Goal: Information Seeking & Learning: Learn about a topic

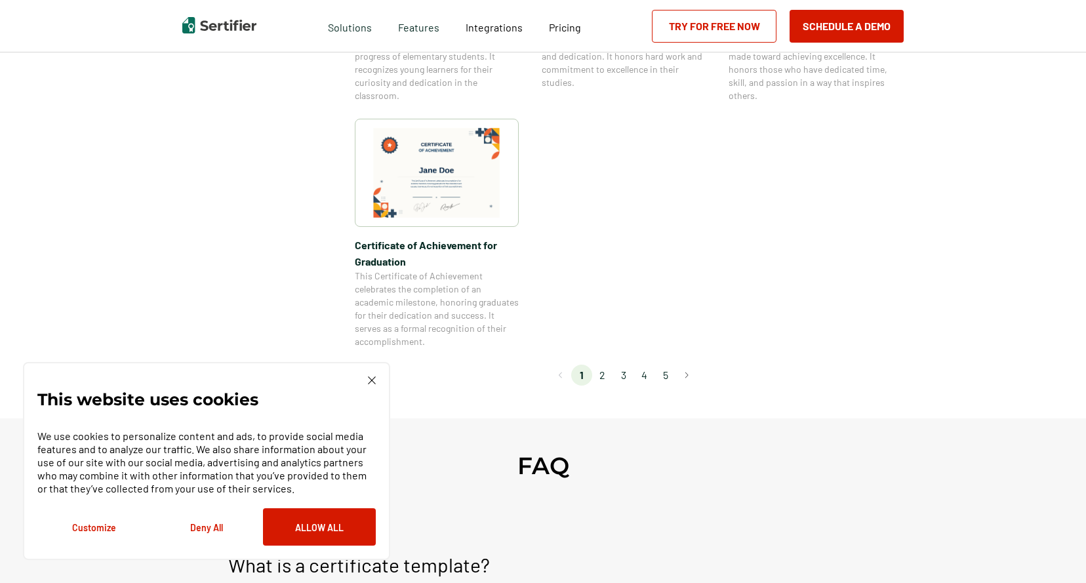
scroll to position [1181, 0]
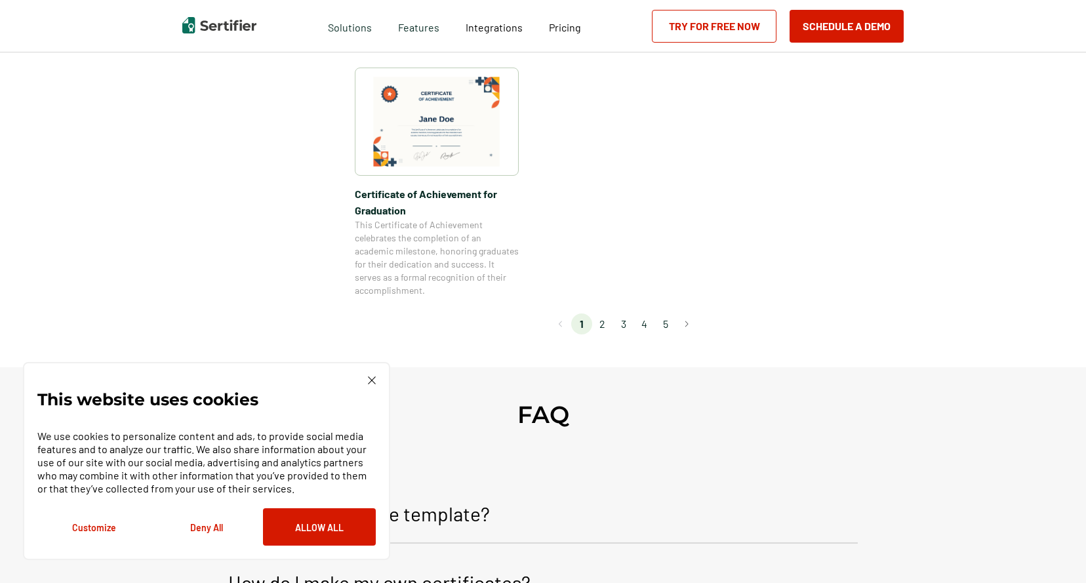
click at [603, 329] on li "2" at bounding box center [602, 324] width 21 height 21
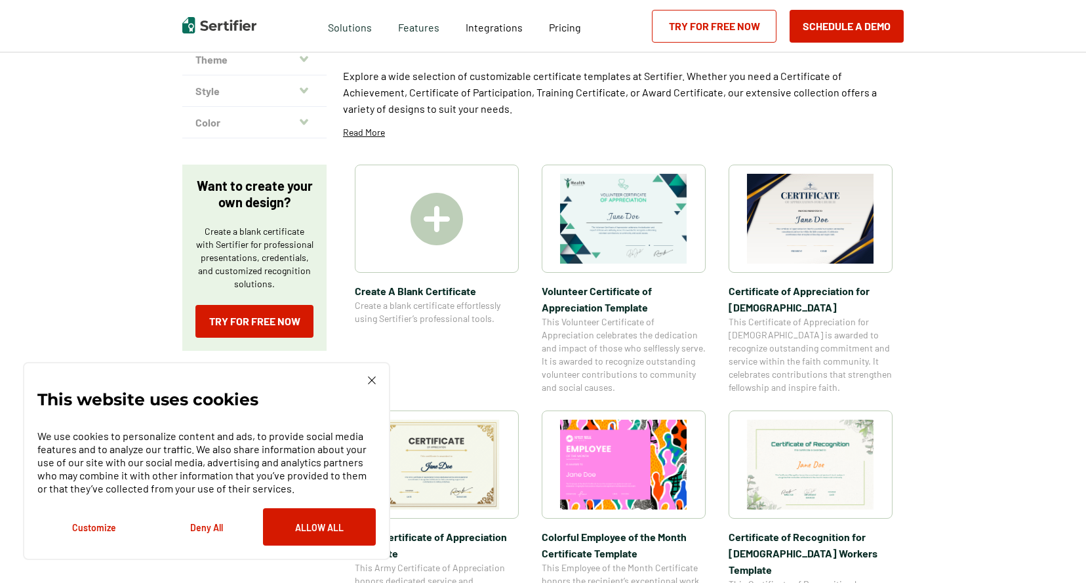
scroll to position [131, 0]
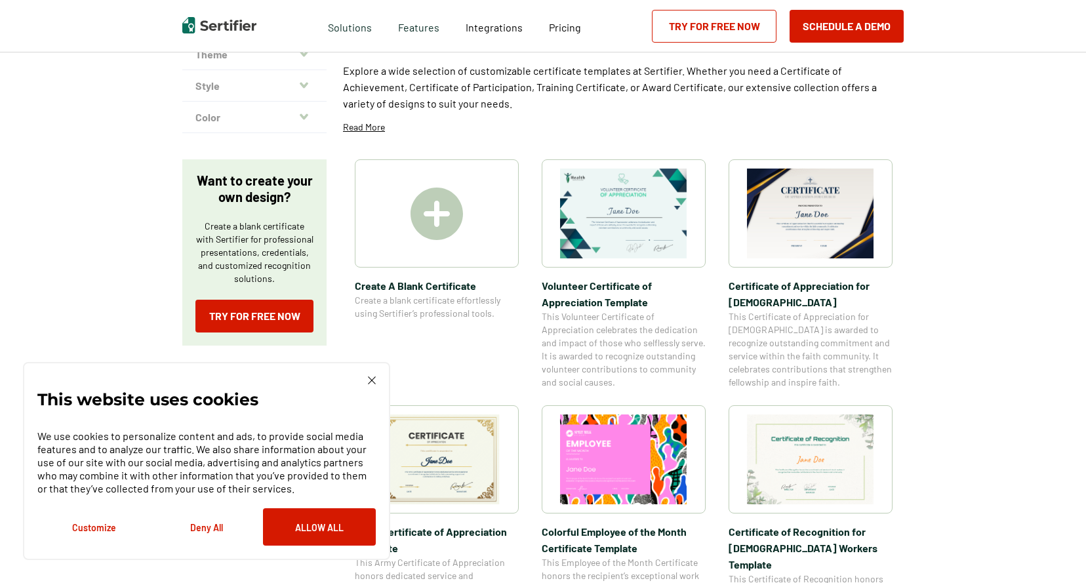
click at [426, 224] on img at bounding box center [437, 214] width 52 height 52
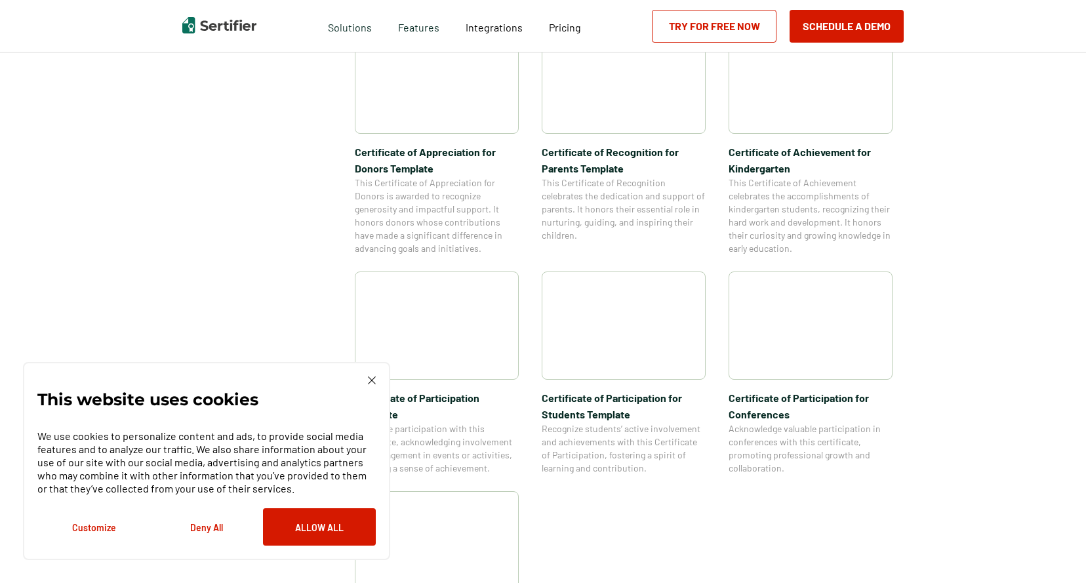
scroll to position [787, 0]
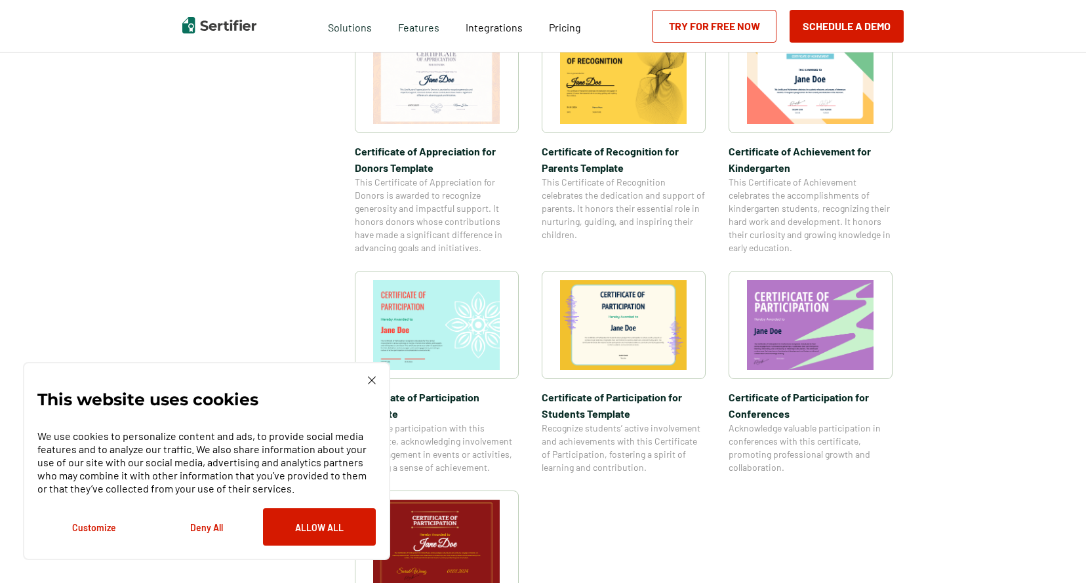
click at [369, 382] on img at bounding box center [372, 380] width 8 height 8
